Goal: Information Seeking & Learning: Learn about a topic

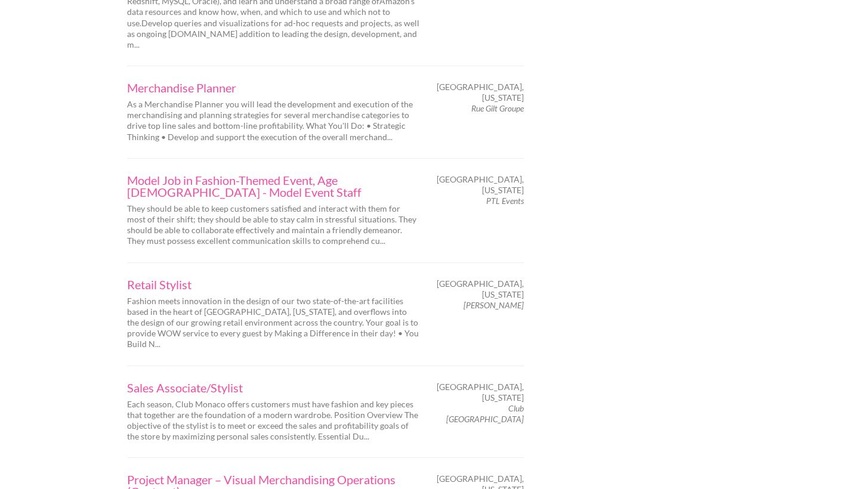
scroll to position [1702, 0]
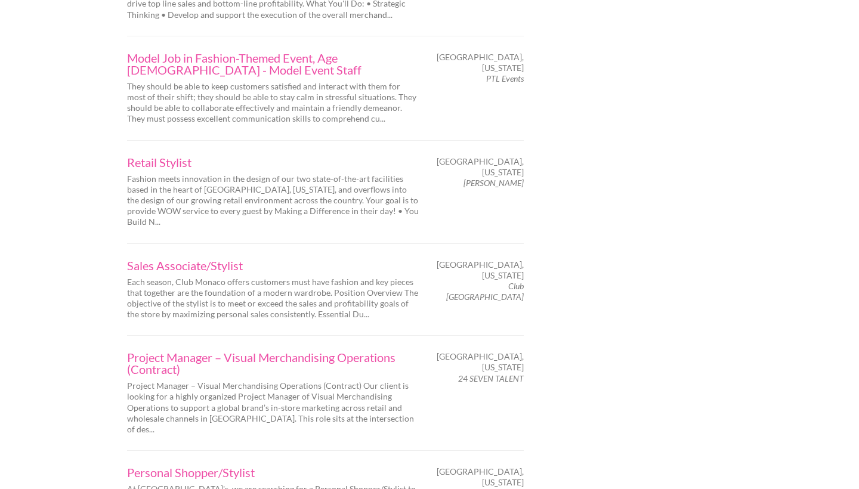
scroll to position [1823, 0]
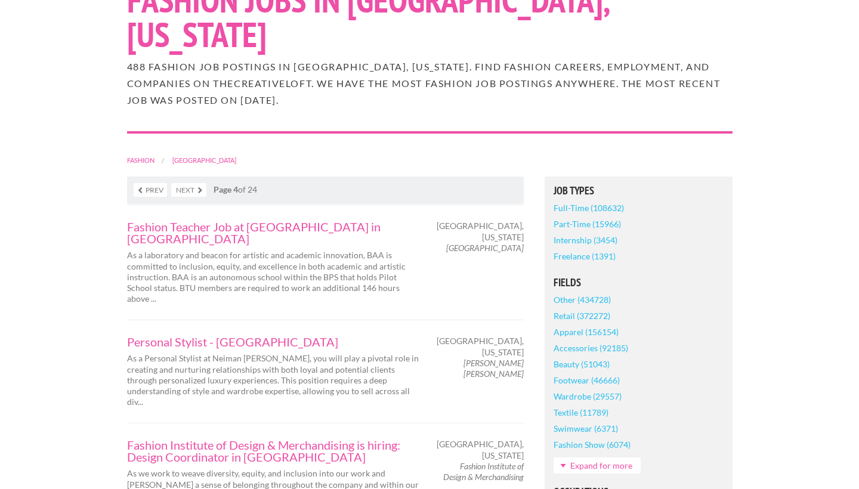
scroll to position [132, 0]
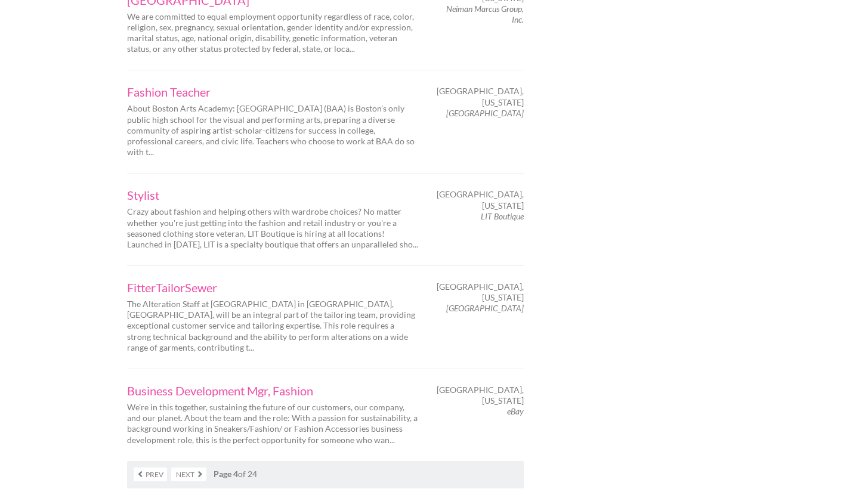
scroll to position [1909, 0]
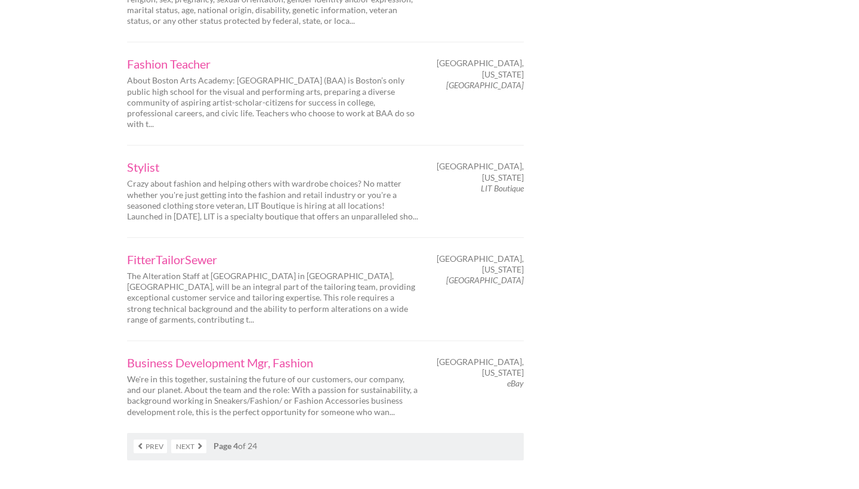
click at [176, 439] on link "Next" at bounding box center [188, 446] width 35 height 14
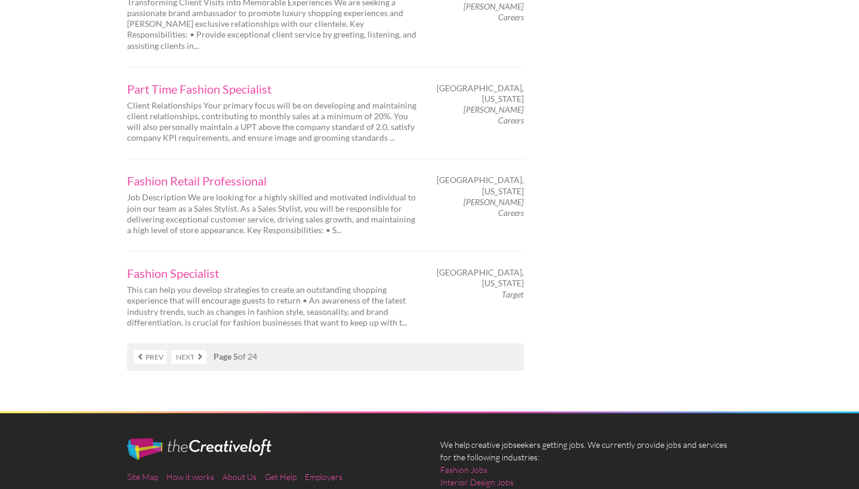
scroll to position [1940, 0]
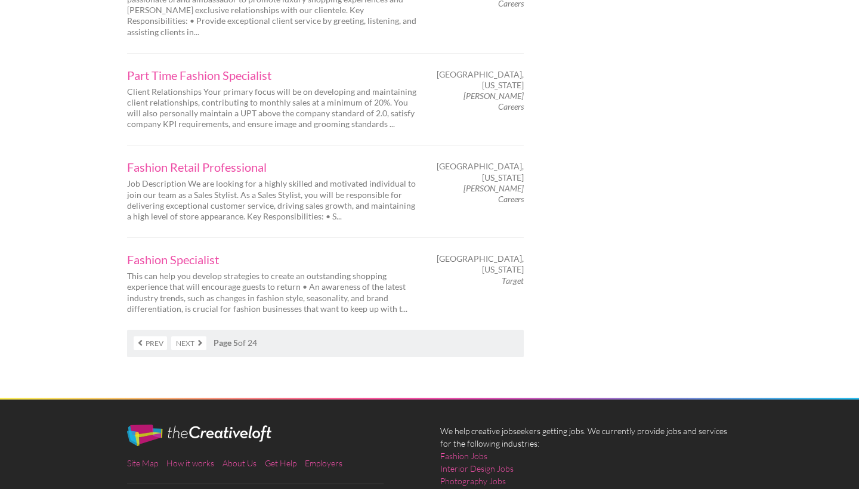
click at [185, 336] on link "Next" at bounding box center [188, 343] width 35 height 14
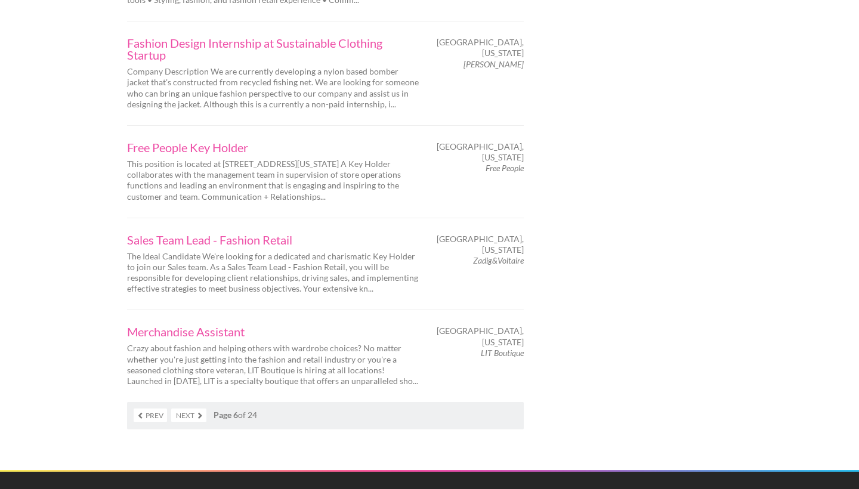
scroll to position [1862, 0]
